Goal: Find specific page/section: Find specific page/section

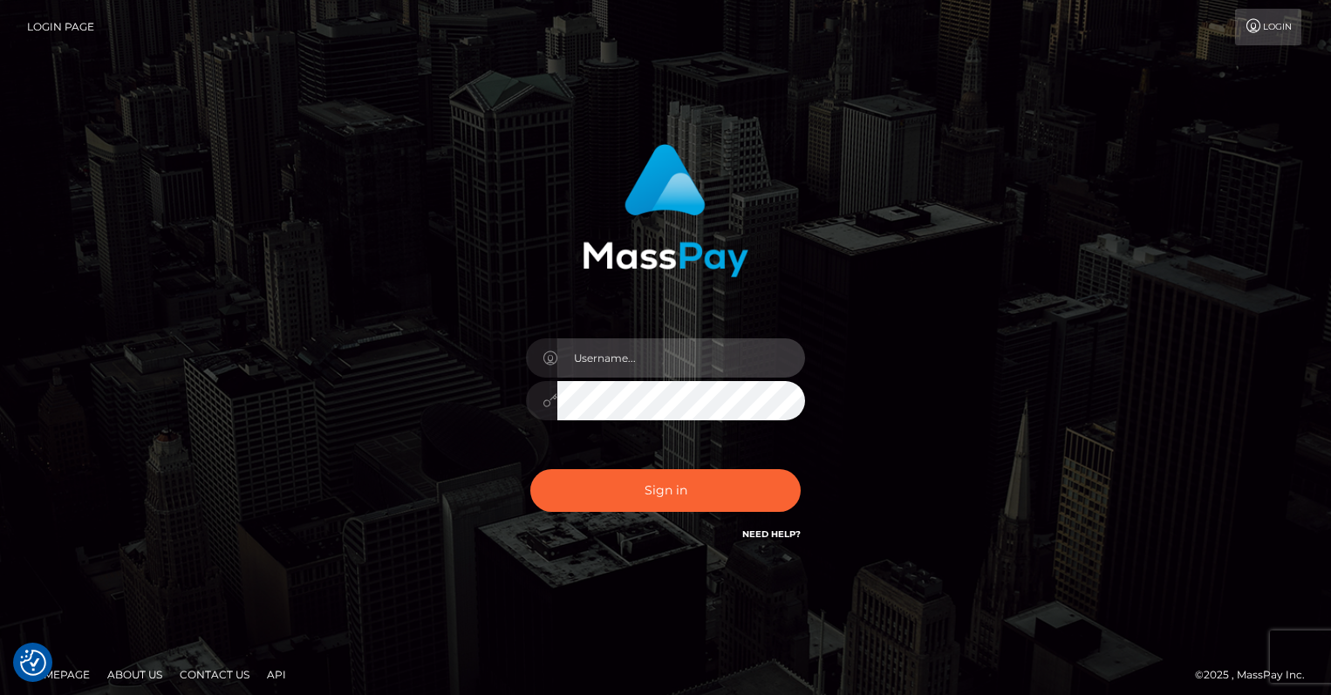
click at [652, 351] on input "text" at bounding box center [681, 357] width 248 height 39
type input "oli.fanvue"
click at [700, 360] on input "text" at bounding box center [681, 357] width 248 height 39
type input "oli.fanvue"
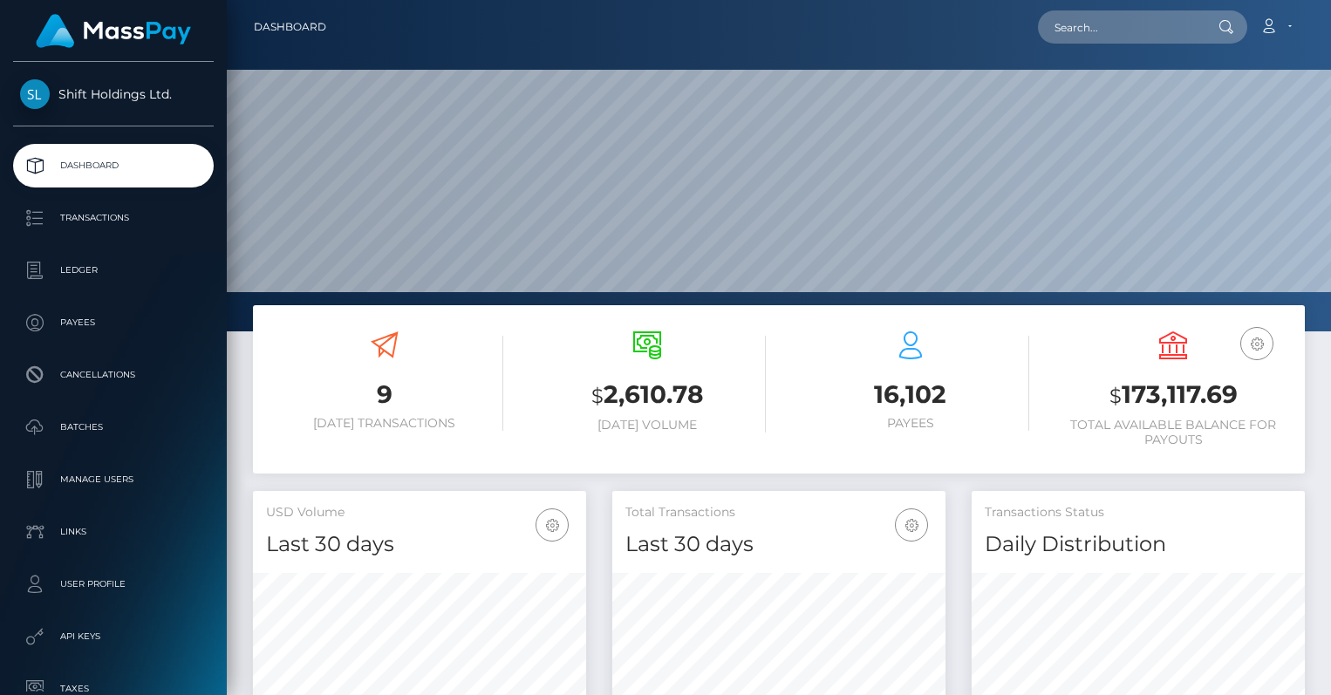
scroll to position [309, 333]
click at [1116, 26] on input "text" at bounding box center [1120, 26] width 164 height 33
paste input "gerandrej@gmail.com"
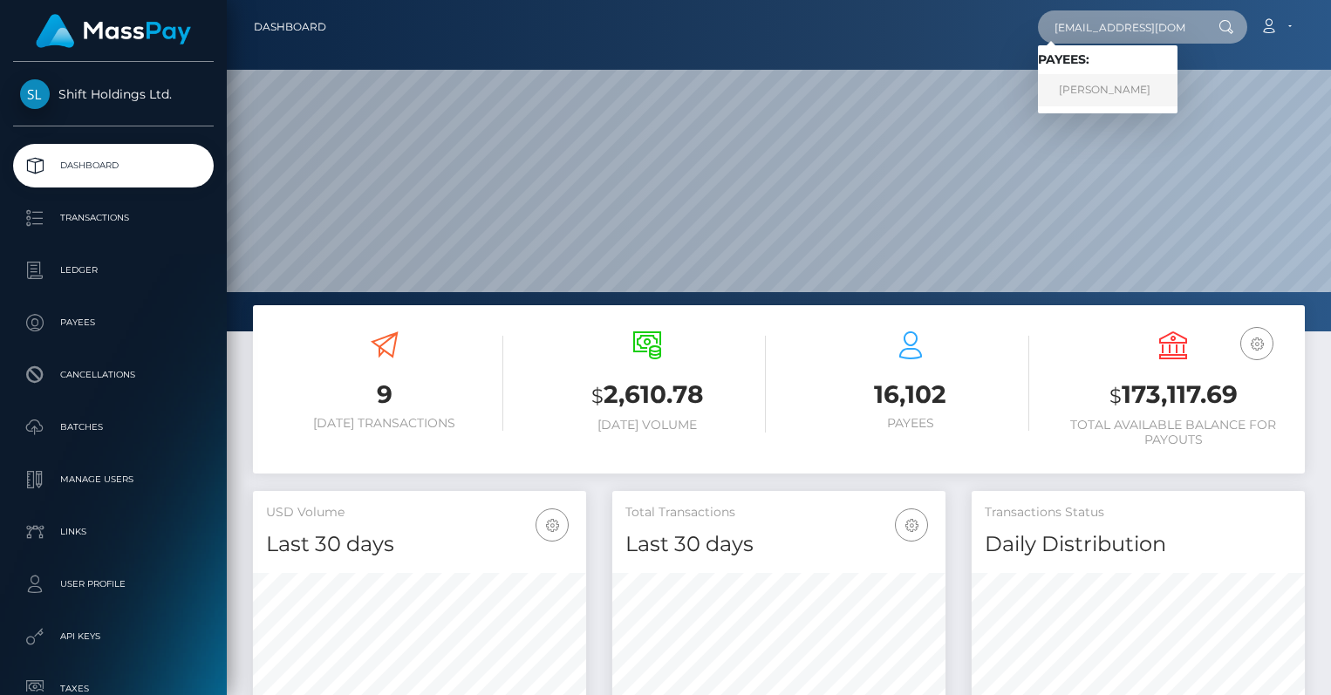
type input "gerandrej@gmail.com"
click at [1113, 83] on link "ANDREJ GER" at bounding box center [1108, 90] width 140 height 32
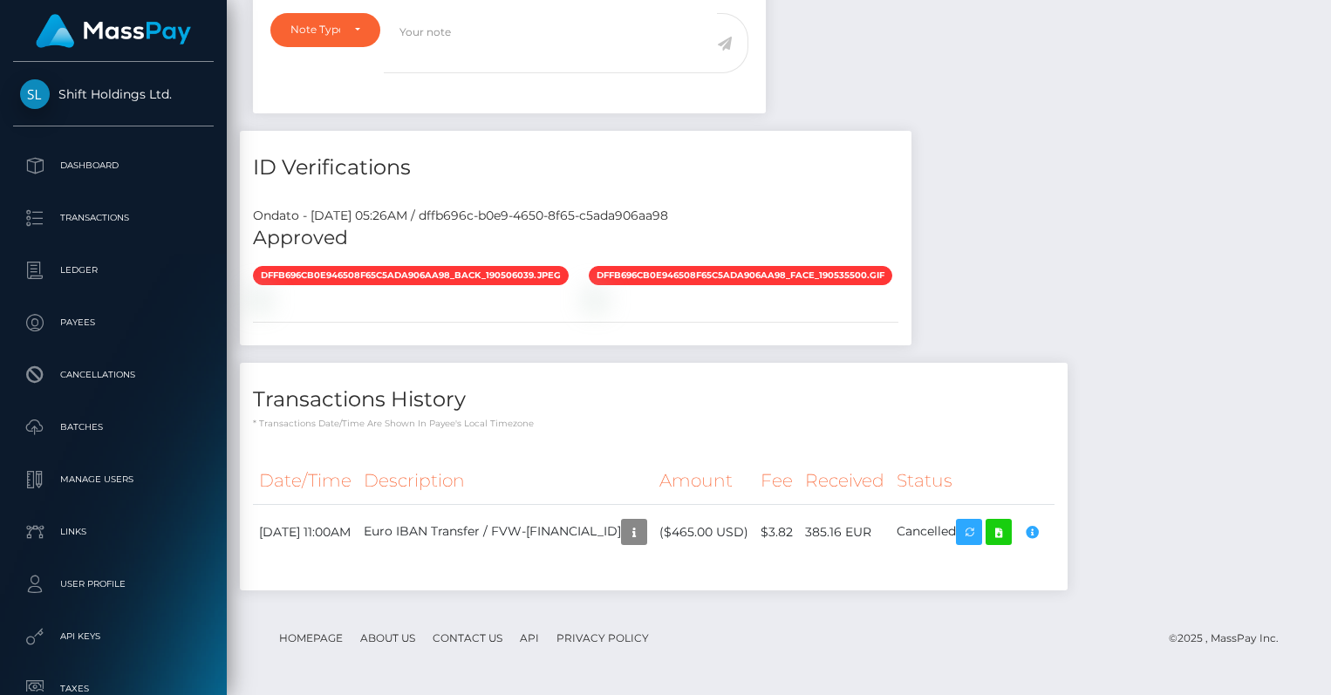
scroll to position [209, 333]
